Goal: Information Seeking & Learning: Learn about a topic

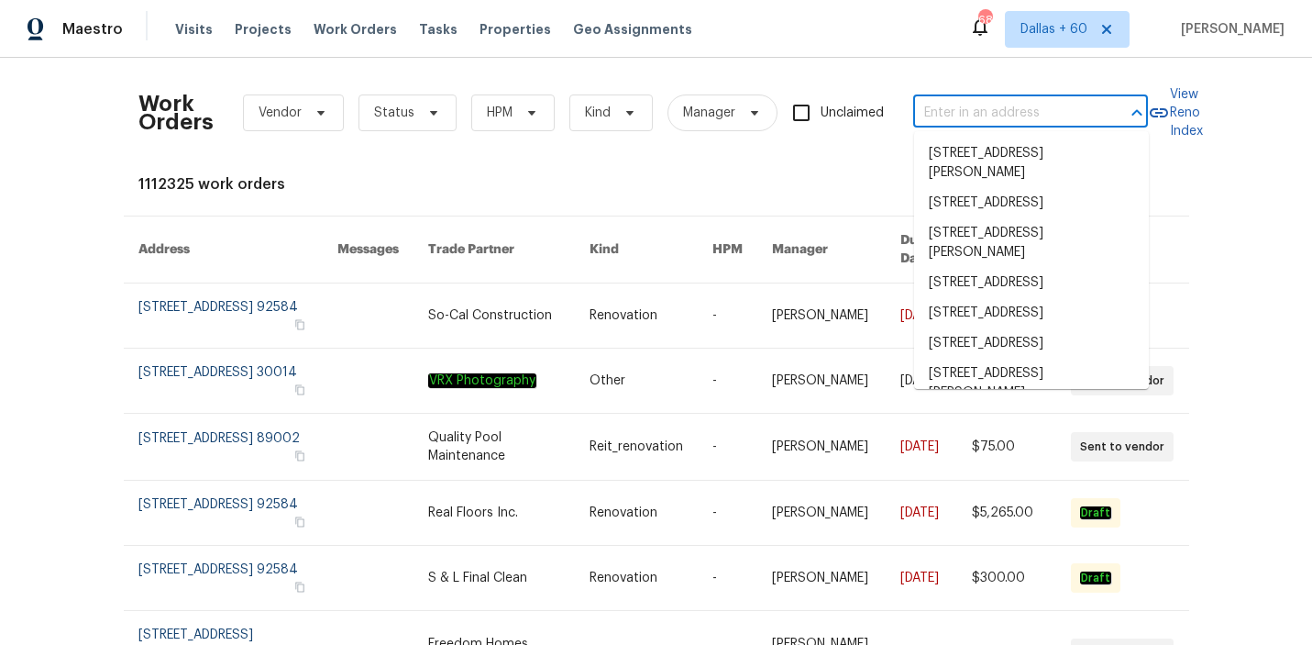
click at [968, 110] on input "text" at bounding box center [1004, 113] width 183 height 28
paste input "[STREET_ADDRESS]"
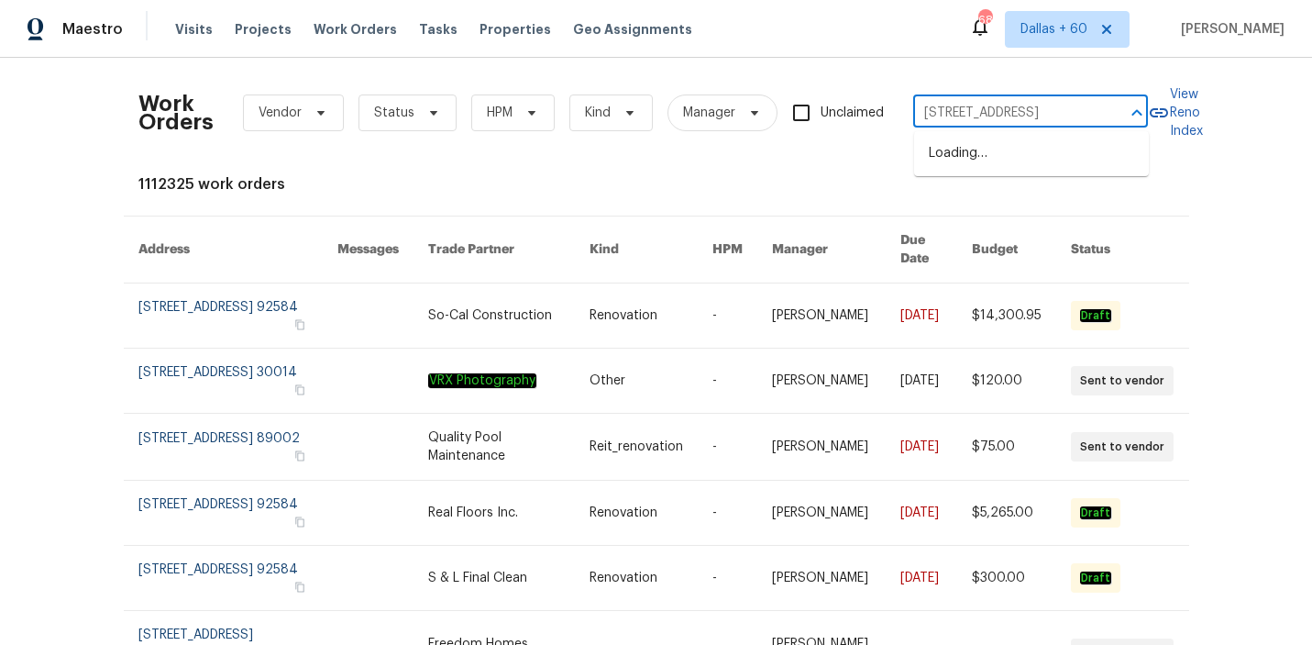
scroll to position [0, 51]
type input "[STREET_ADDRESS]"
click at [979, 160] on li "[STREET_ADDRESS]" at bounding box center [1031, 153] width 235 height 30
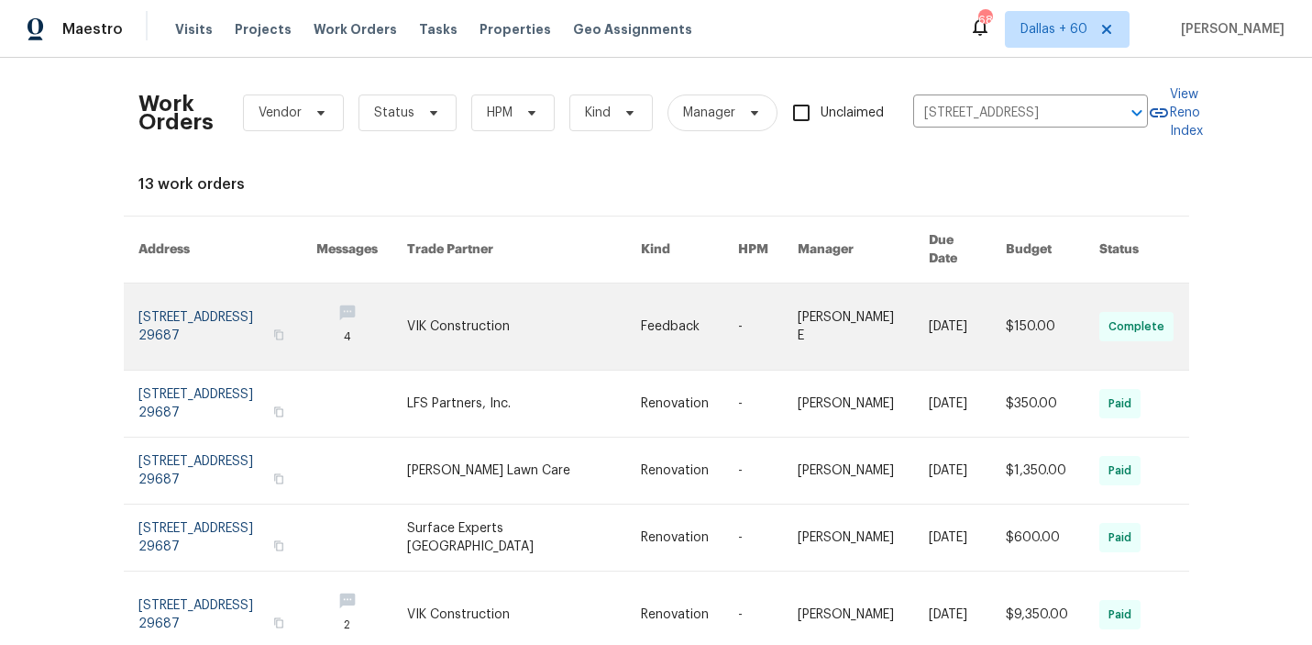
click at [659, 291] on link at bounding box center [689, 326] width 97 height 86
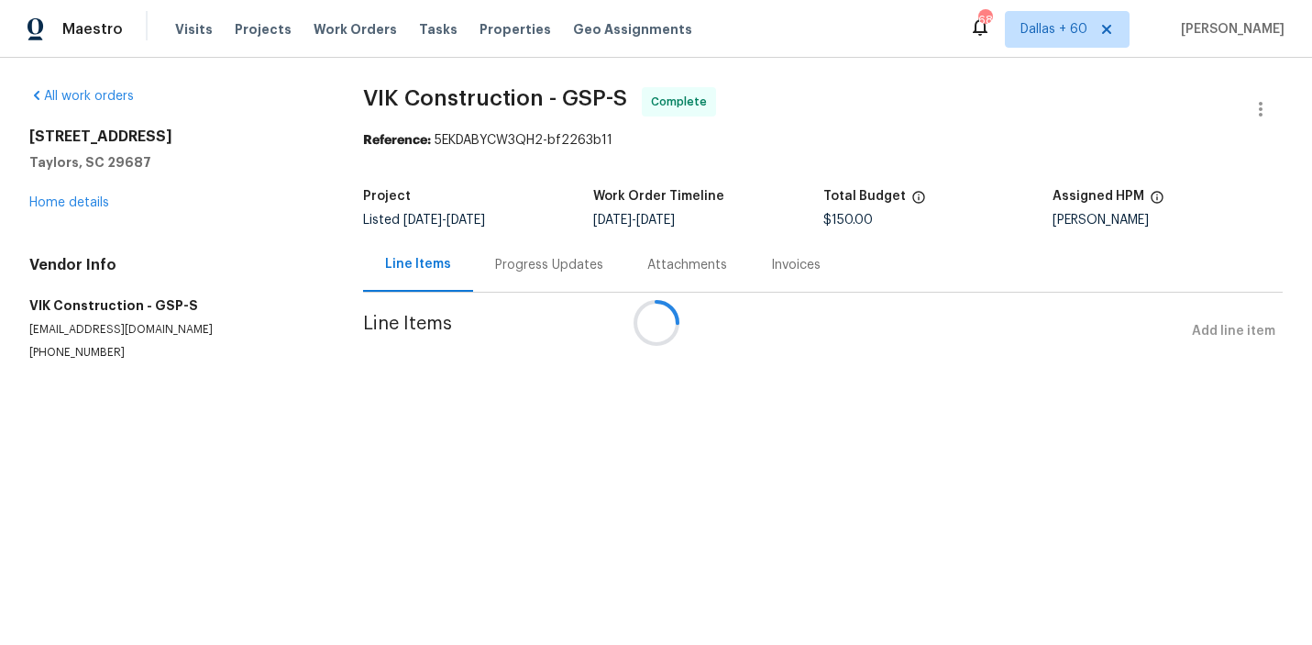
click at [50, 194] on div at bounding box center [656, 322] width 1312 height 645
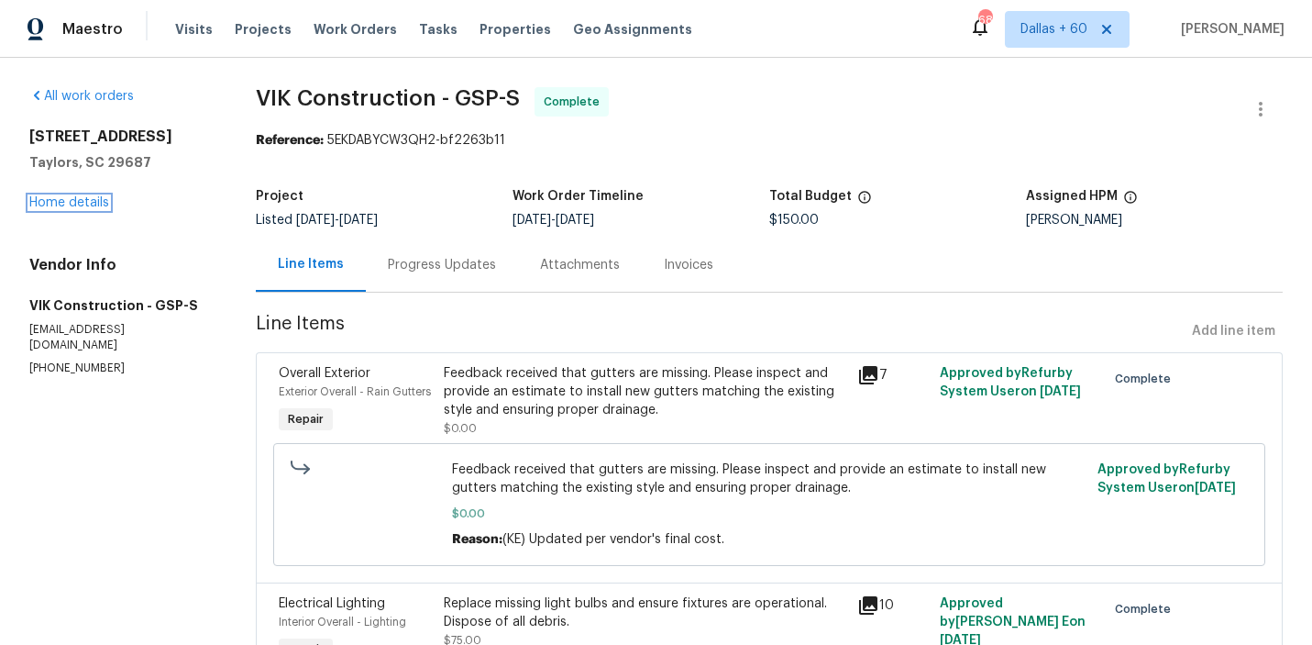
click at [53, 207] on link "Home details" at bounding box center [69, 202] width 80 height 13
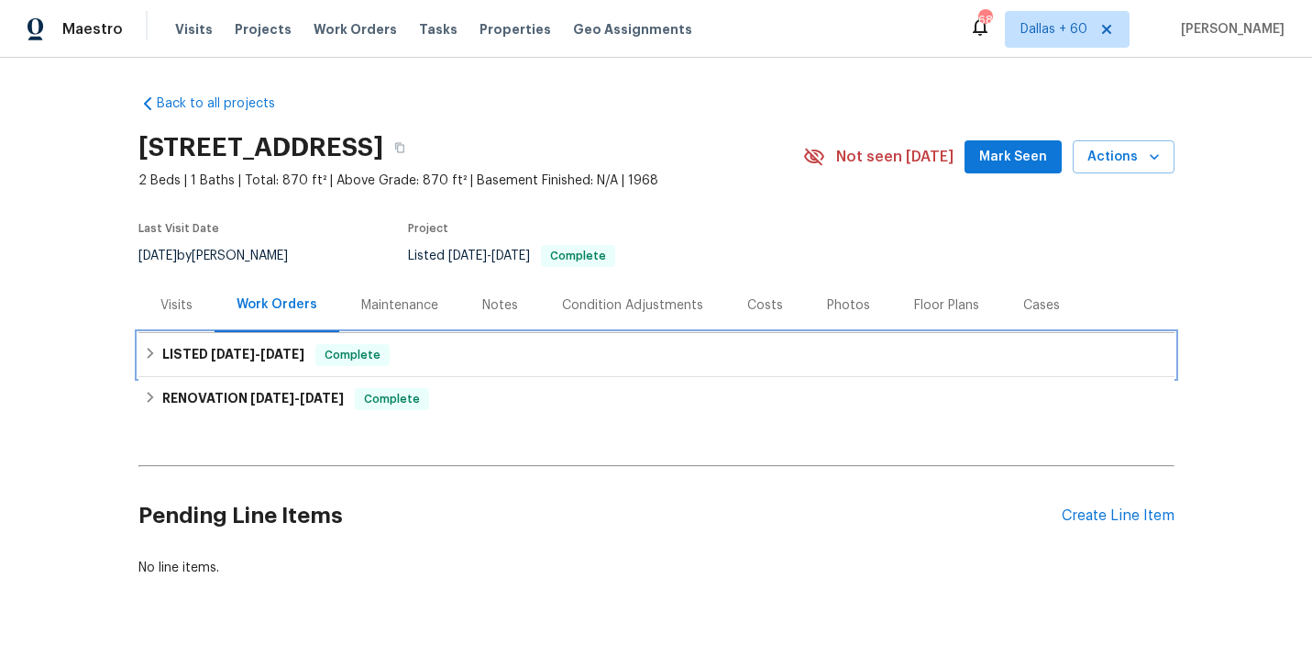
click at [474, 357] on div "LISTED [DATE] - [DATE] Complete" at bounding box center [656, 355] width 1025 height 22
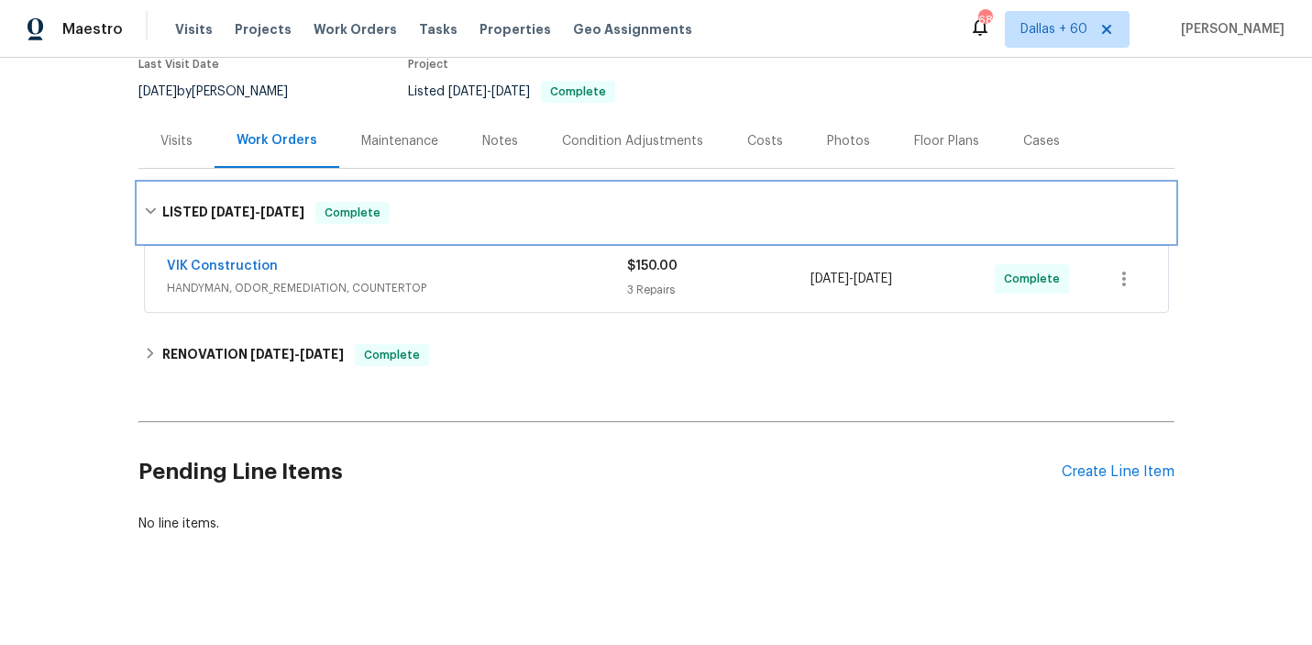
scroll to position [167, 0]
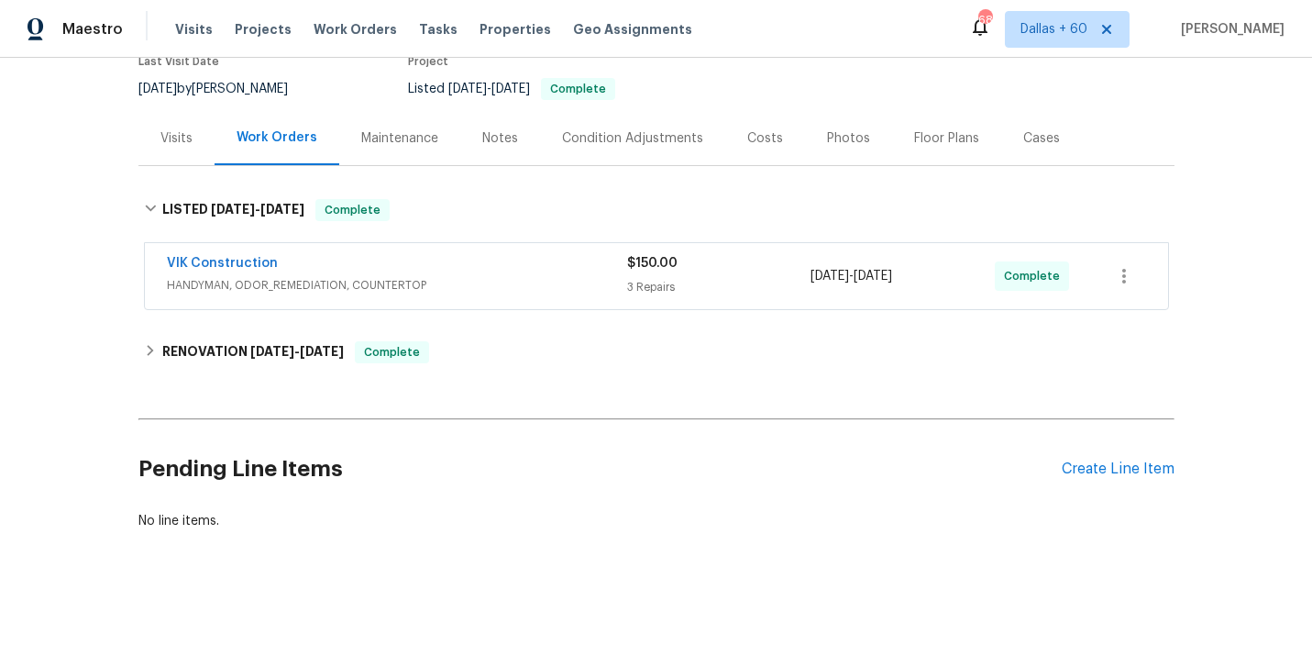
click at [519, 258] on div "VIK Construction" at bounding box center [397, 265] width 460 height 22
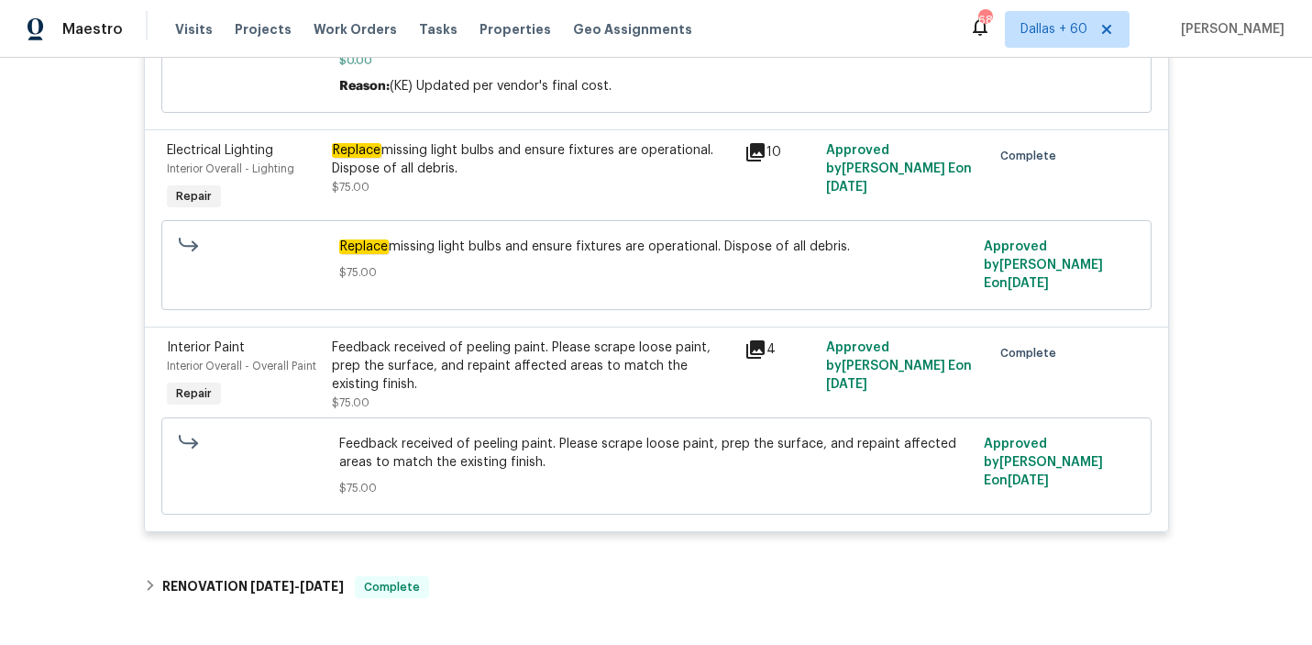
scroll to position [639, 0]
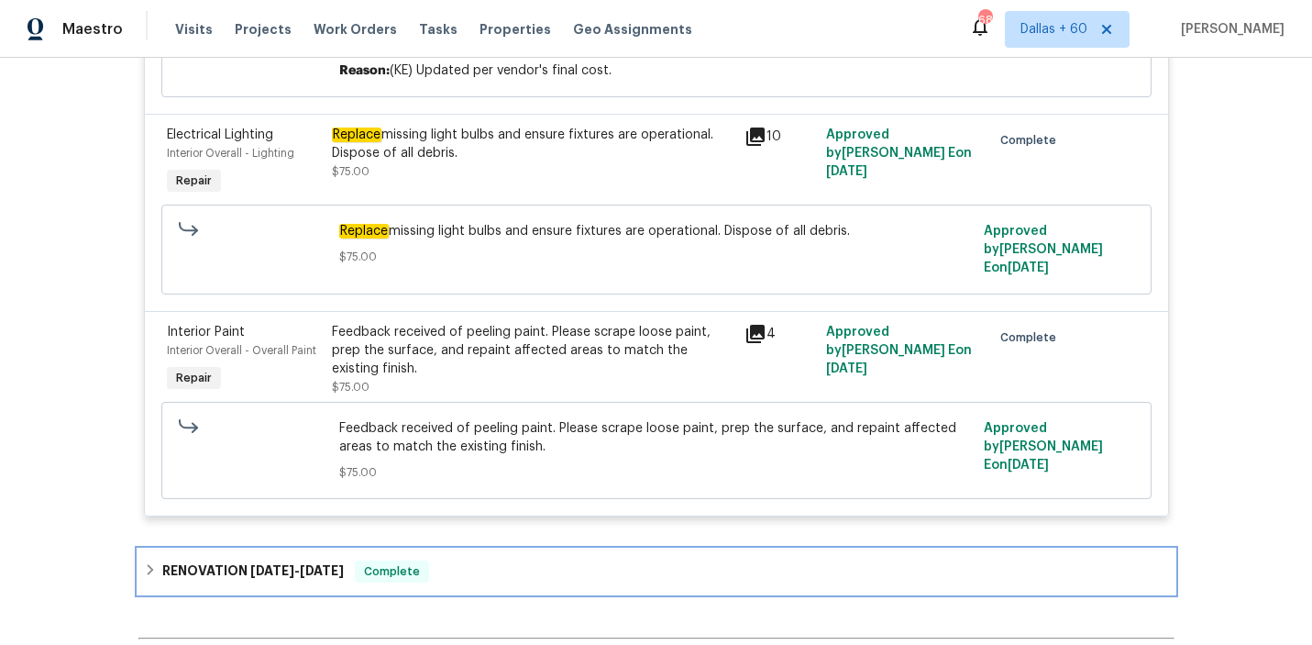
click at [549, 549] on div "RENOVATION [DATE] - [DATE] Complete" at bounding box center [656, 571] width 1036 height 44
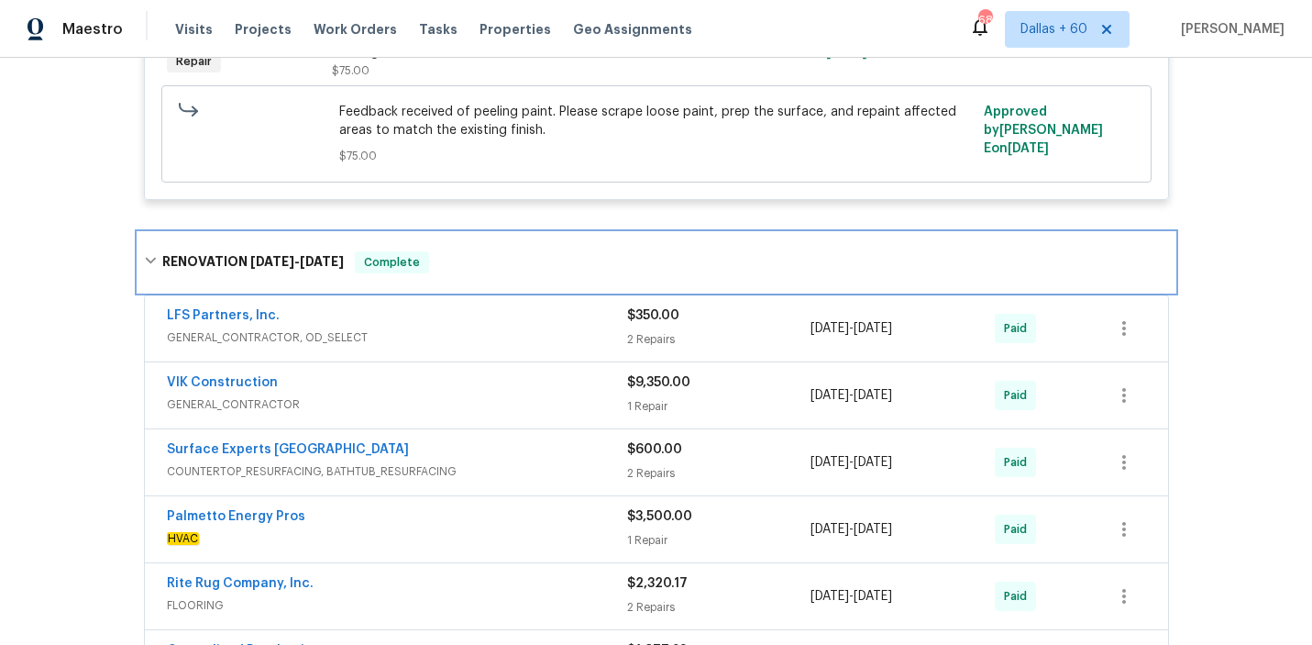
scroll to position [967, 0]
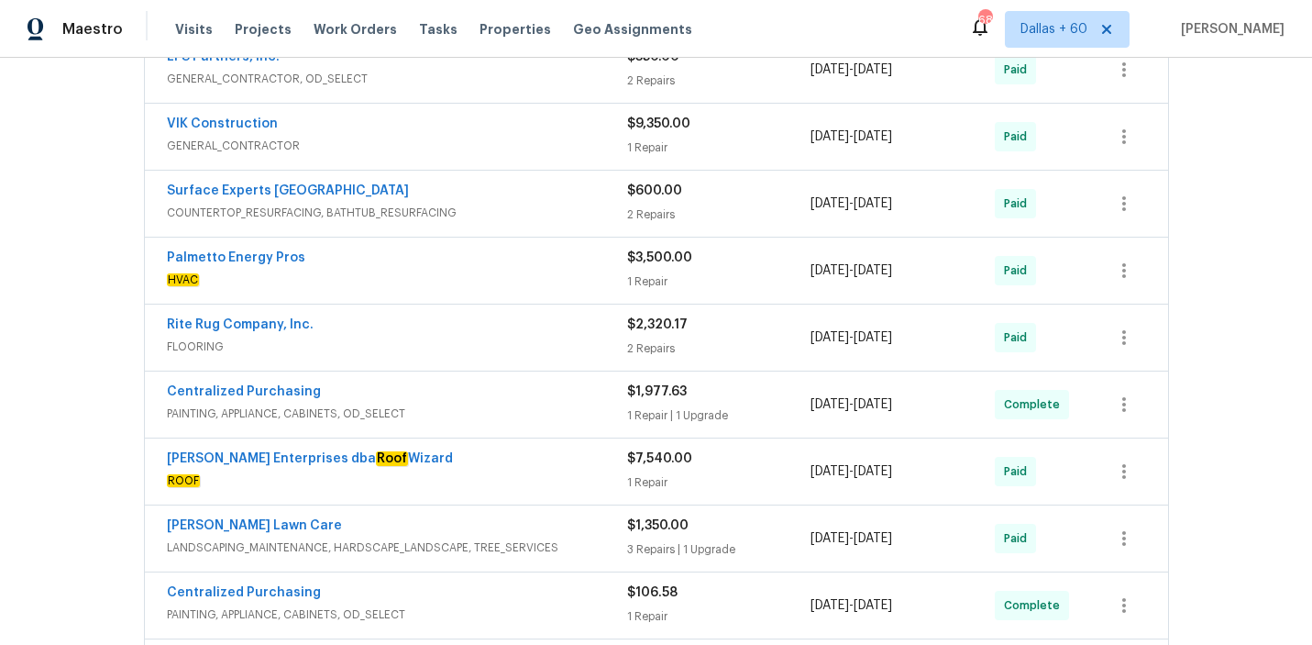
click at [515, 404] on span "PAINTING, APPLIANCE, CABINETS, OD_SELECT" at bounding box center [397, 413] width 460 height 18
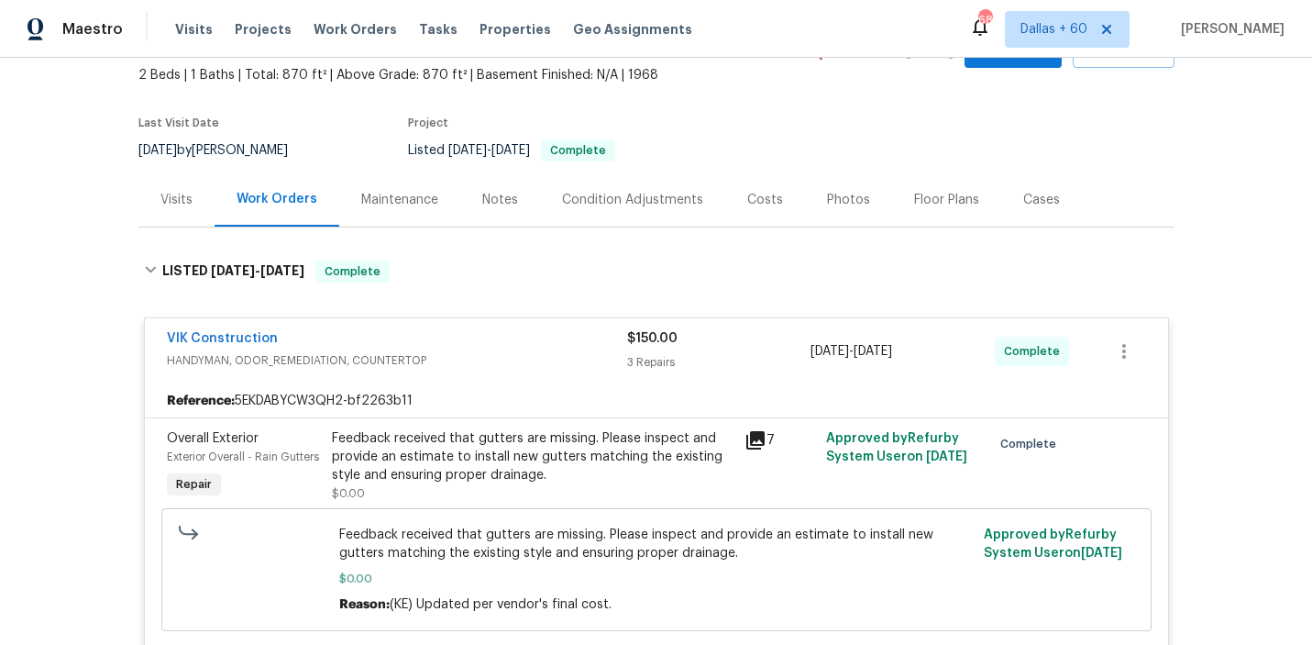
scroll to position [0, 0]
